Goal: Information Seeking & Learning: Find specific fact

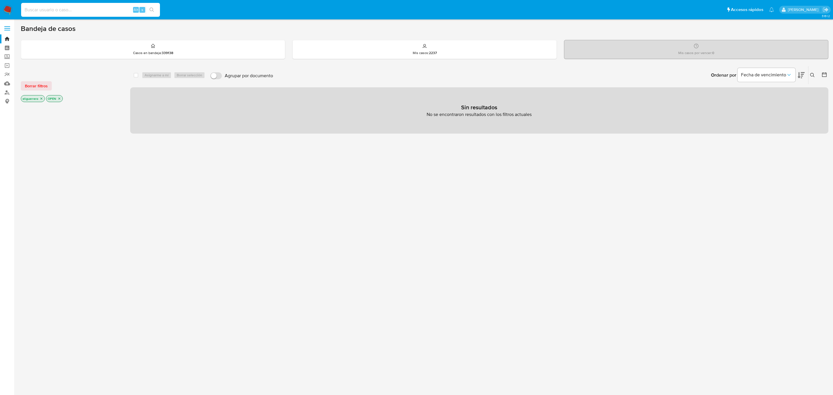
click at [81, 9] on input at bounding box center [90, 10] width 139 height 8
paste input "1410906493"
type input "1410906493"
click at [149, 11] on button "search-icon" at bounding box center [152, 10] width 12 height 8
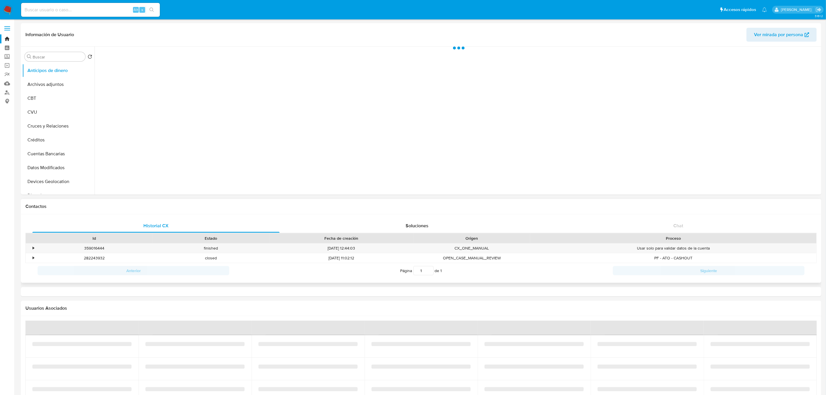
select select "10"
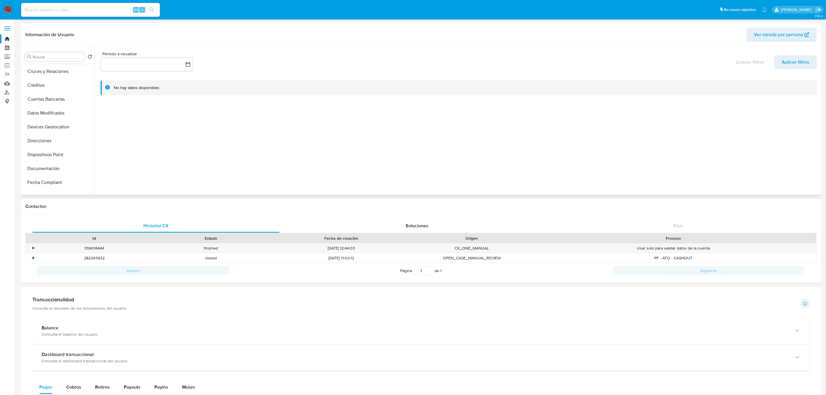
scroll to position [130, 0]
click at [60, 89] on button "Documentación" at bounding box center [56, 93] width 68 height 14
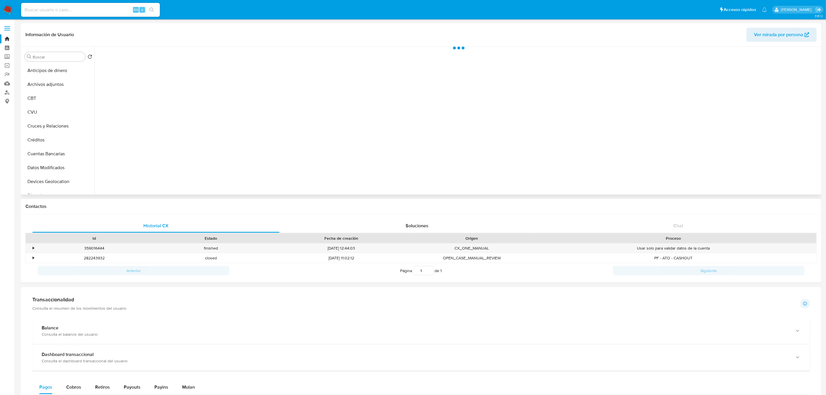
scroll to position [0, 0]
click at [68, 84] on button "Archivos adjuntos" at bounding box center [56, 84] width 68 height 14
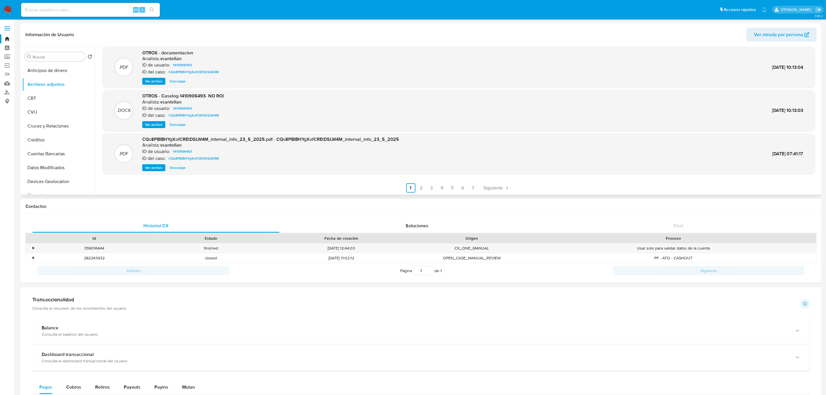
scroll to position [49, 0]
click at [419, 186] on link "2" at bounding box center [421, 186] width 9 height 9
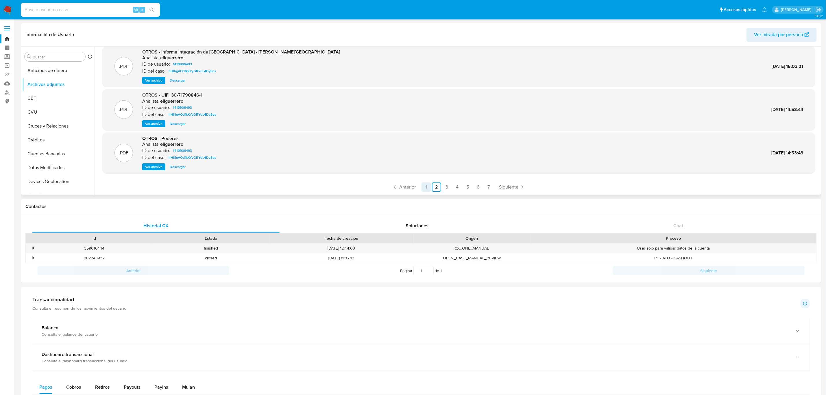
click at [422, 186] on link "1" at bounding box center [426, 186] width 9 height 9
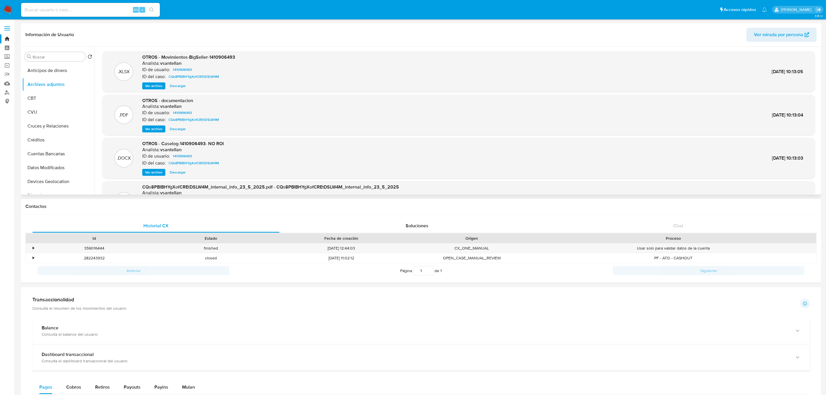
click at [151, 129] on span "Ver archivo" at bounding box center [153, 129] width 17 height 6
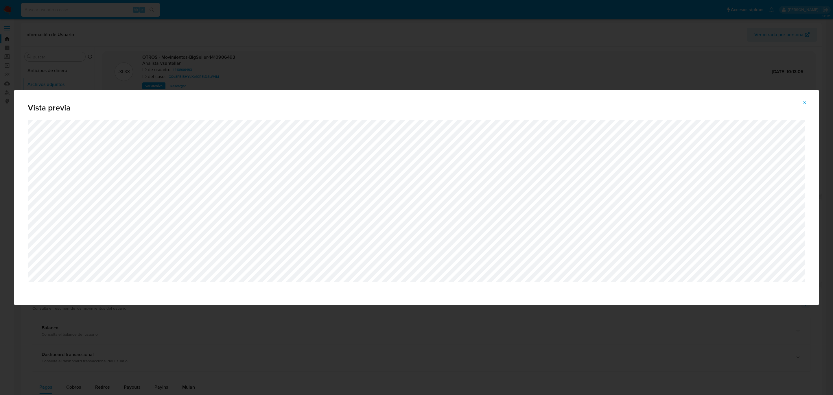
click at [321, 58] on div "Vista previa" at bounding box center [416, 197] width 833 height 395
click at [803, 102] on icon "Attachment preview" at bounding box center [804, 102] width 5 height 5
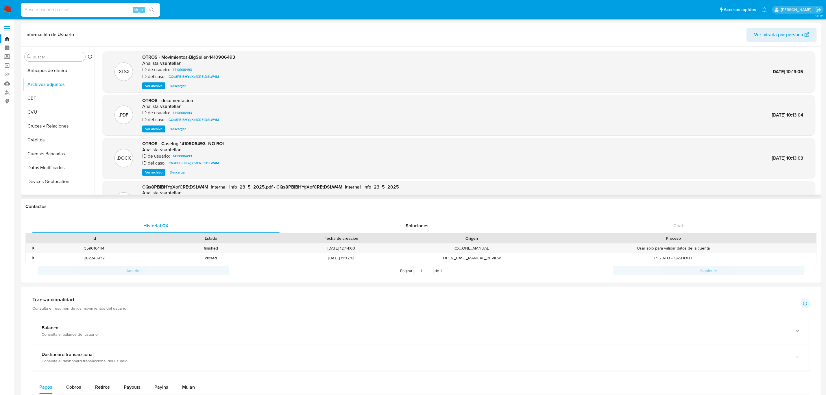
click at [157, 86] on span "Ver archivo" at bounding box center [153, 86] width 17 height 6
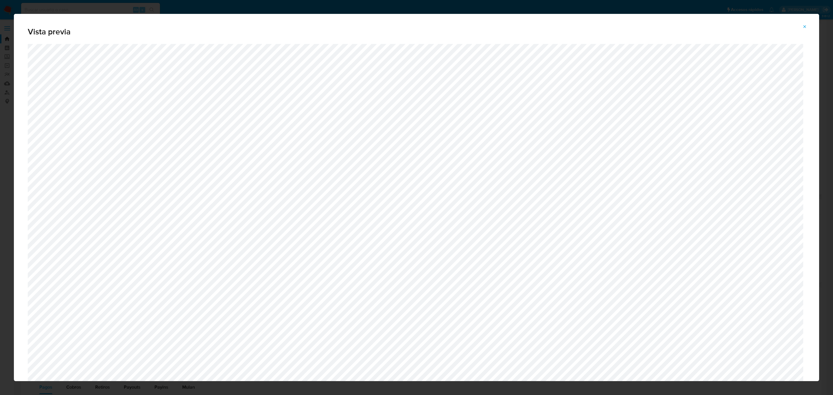
click at [805, 24] on span "Attachment preview" at bounding box center [804, 27] width 5 height 8
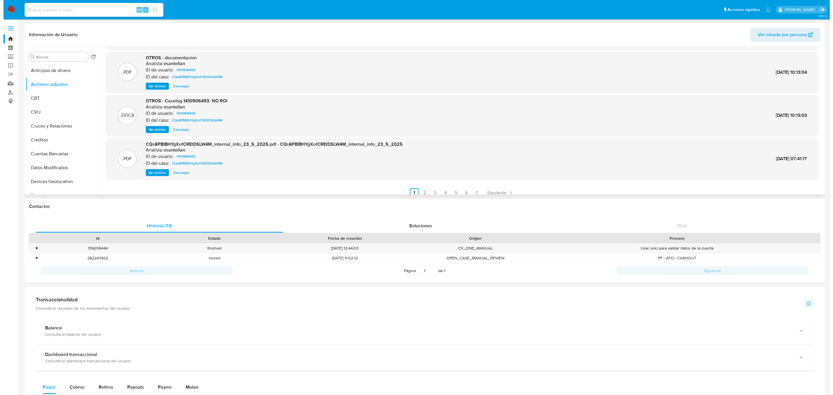
scroll to position [43, 0]
click at [155, 130] on span "Ver archivo" at bounding box center [153, 129] width 17 height 6
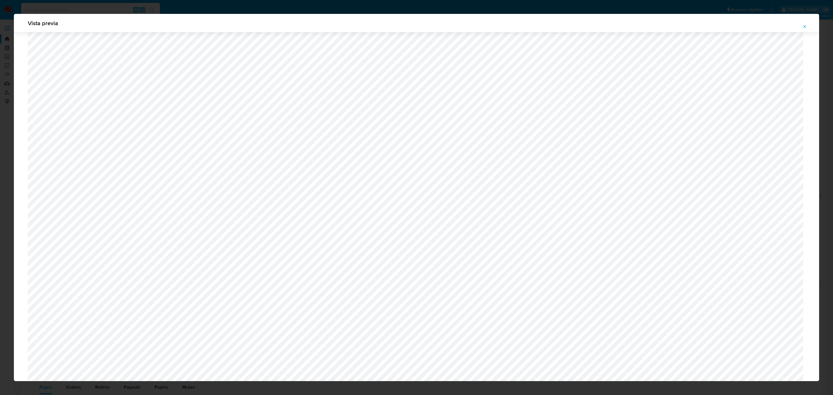
scroll to position [249, 0]
